Goal: Task Accomplishment & Management: Manage account settings

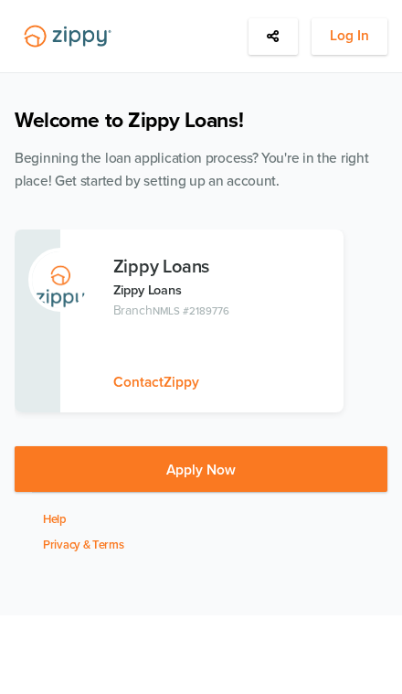
click at [353, 27] on span "Log In" at bounding box center [349, 36] width 39 height 23
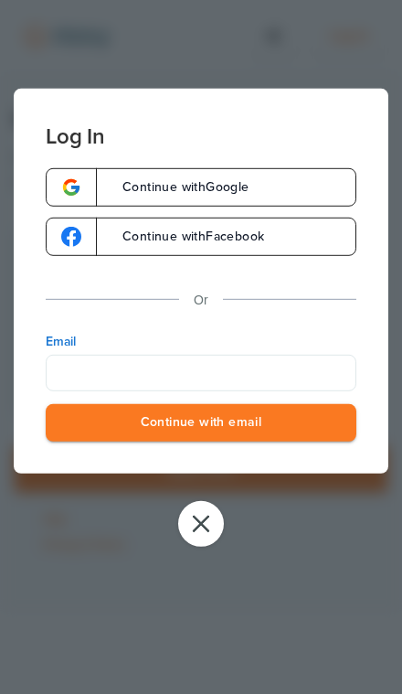
click at [181, 523] on button "close" at bounding box center [201, 524] width 46 height 46
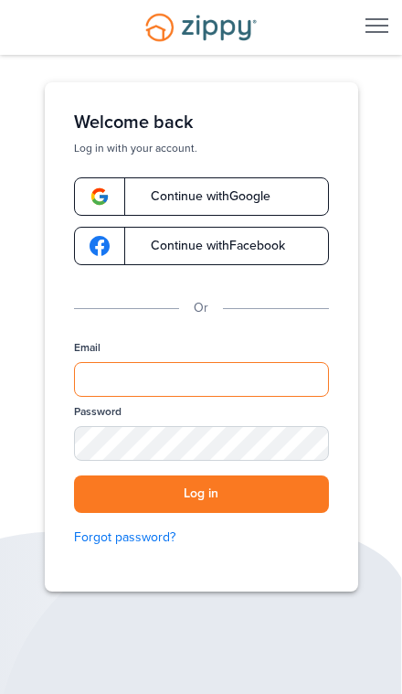
click at [243, 384] on input "Email" at bounding box center [201, 379] width 255 height 35
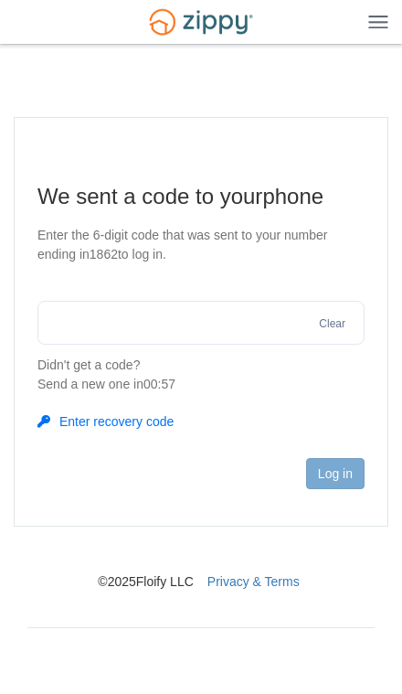
click at [110, 312] on input "text" at bounding box center [200, 323] width 327 height 44
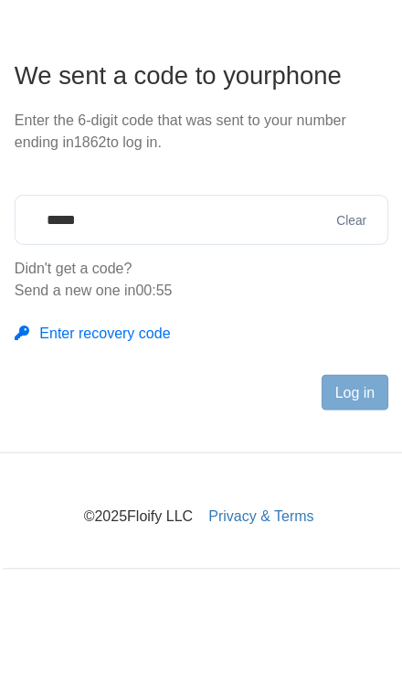
type input "******"
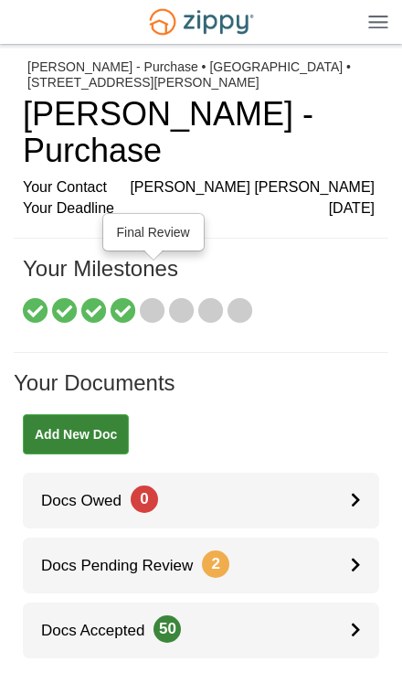
click at [146, 299] on icon at bounding box center [153, 312] width 26 height 26
